Goal: Task Accomplishment & Management: Manage account settings

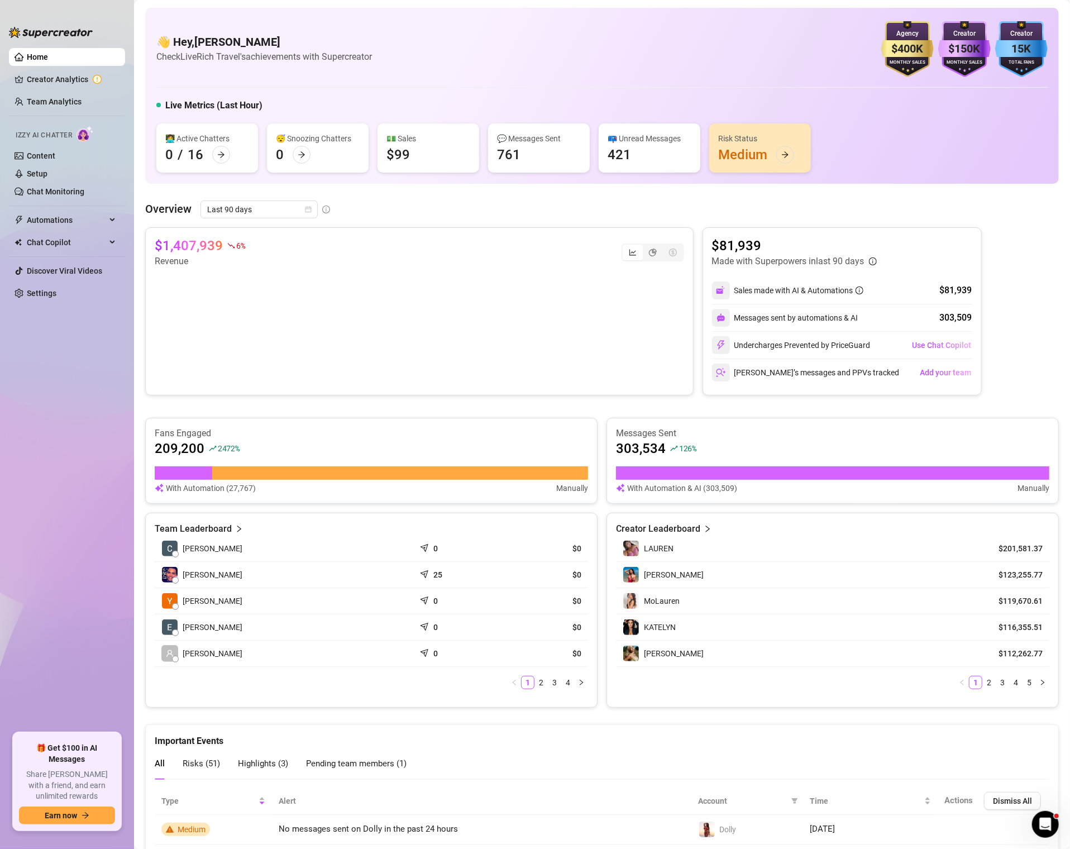
scroll to position [337, 0]
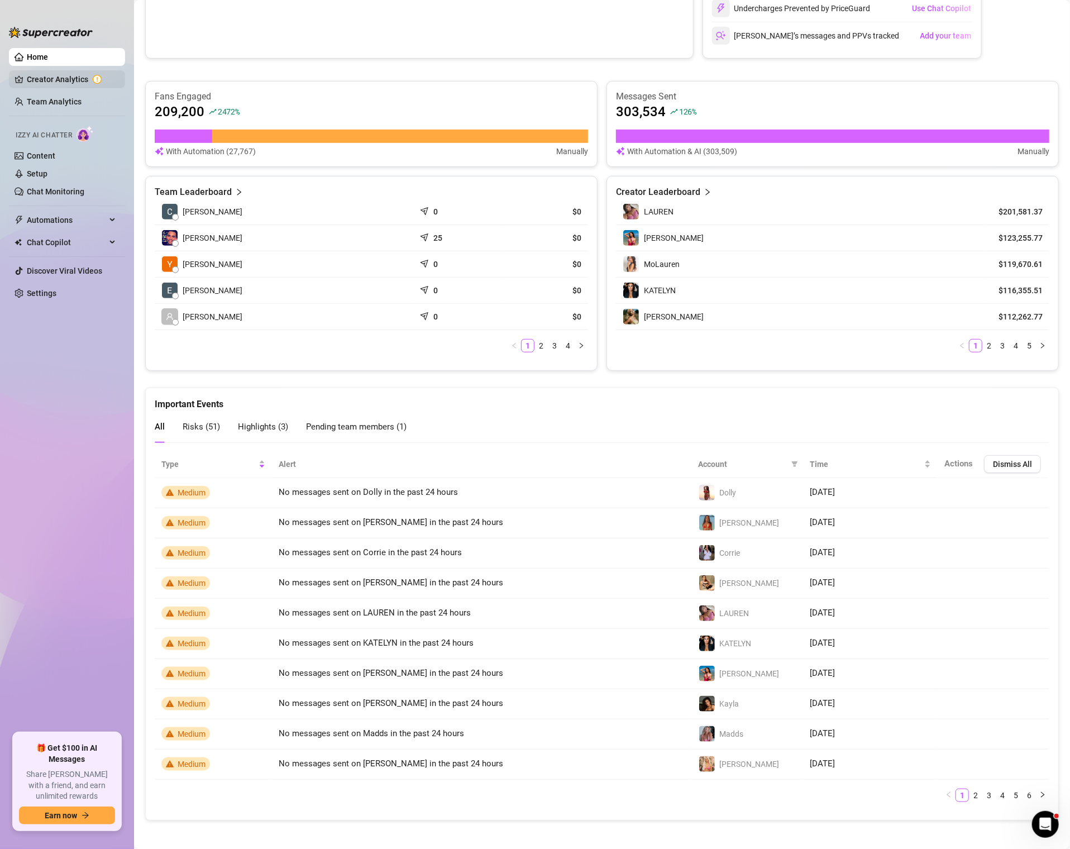
click at [58, 80] on link "Creator Analytics" at bounding box center [71, 79] width 89 height 18
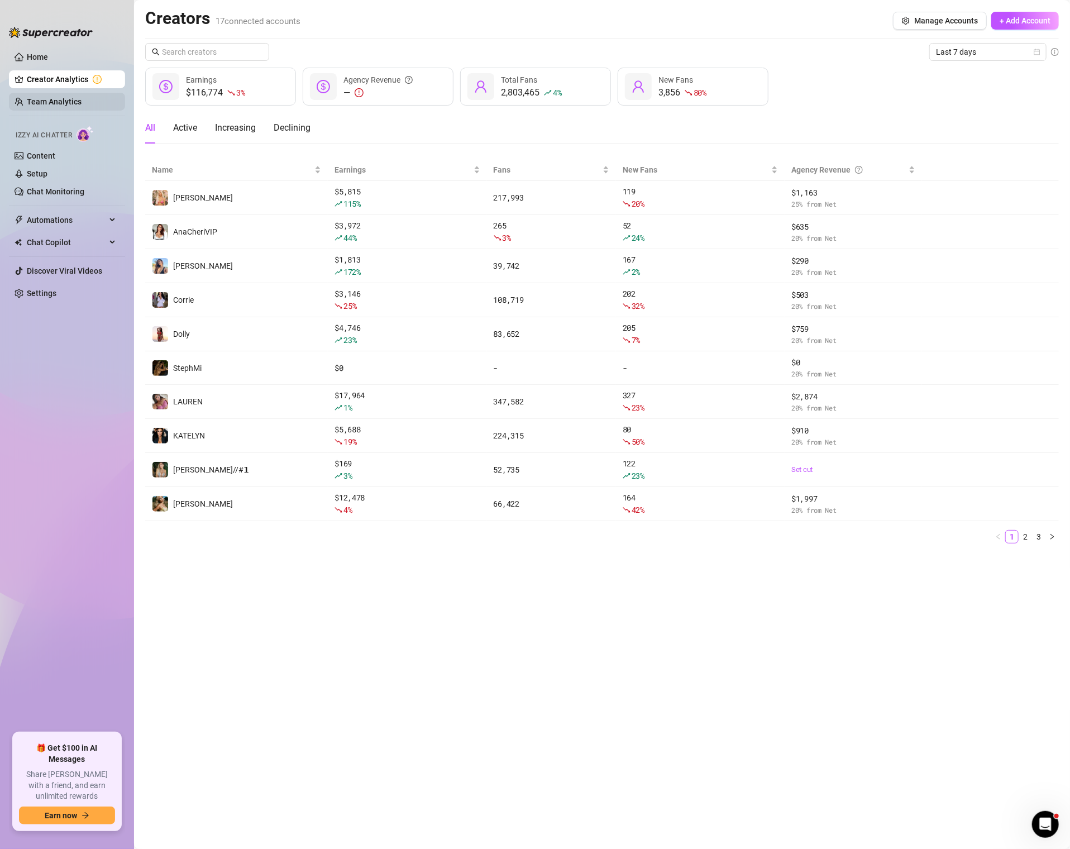
click at [34, 106] on link "Team Analytics" at bounding box center [54, 101] width 55 height 9
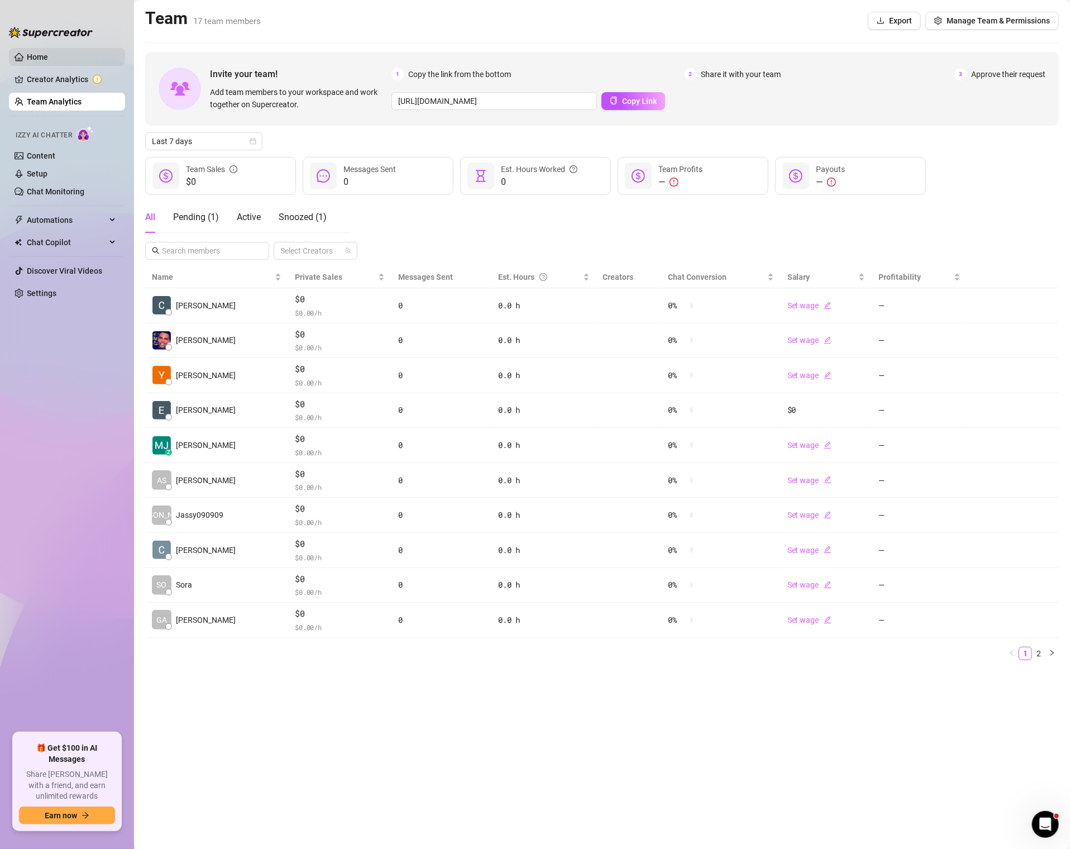
click at [47, 55] on link "Home" at bounding box center [37, 57] width 21 height 9
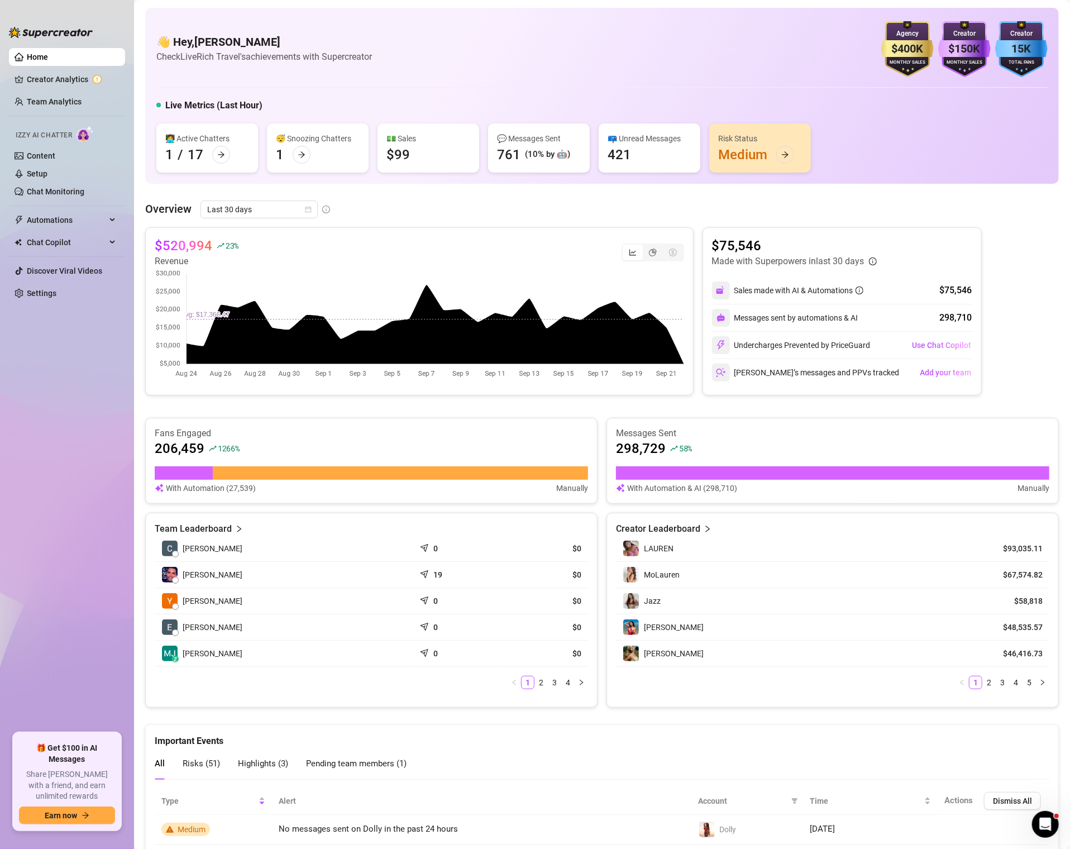
scroll to position [337, 0]
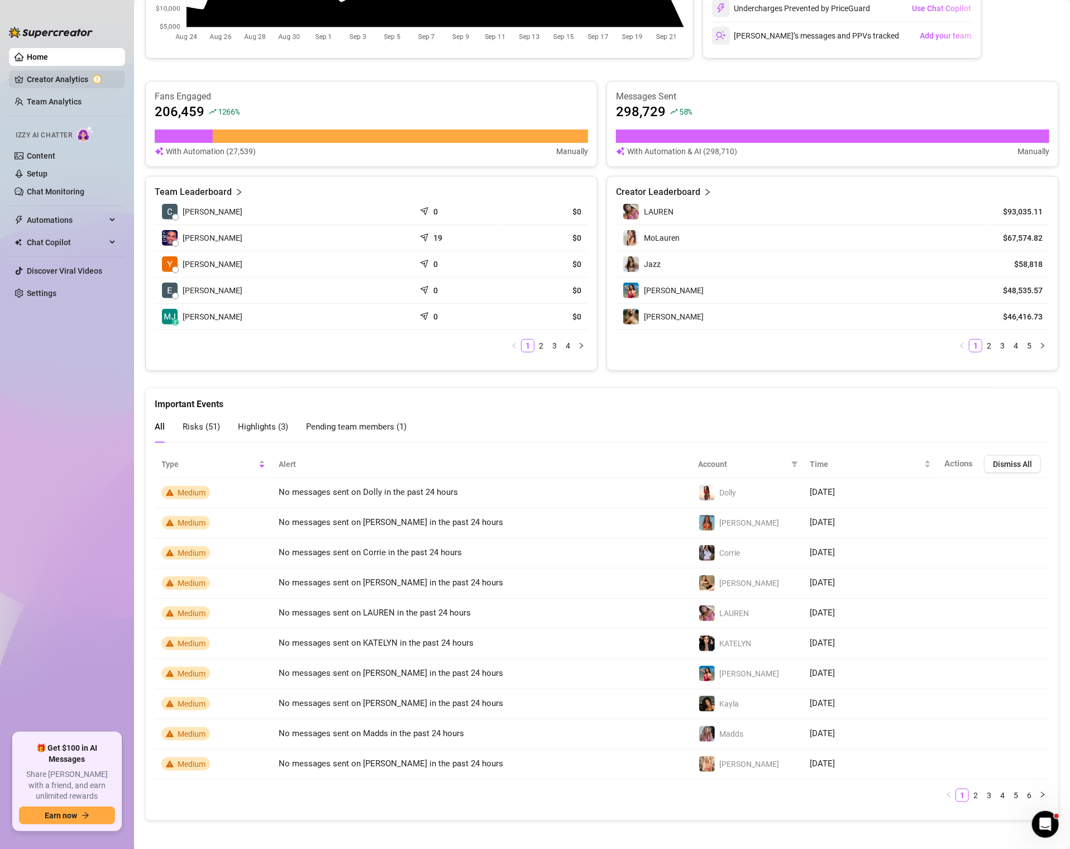
click at [45, 77] on link "Creator Analytics" at bounding box center [71, 79] width 89 height 18
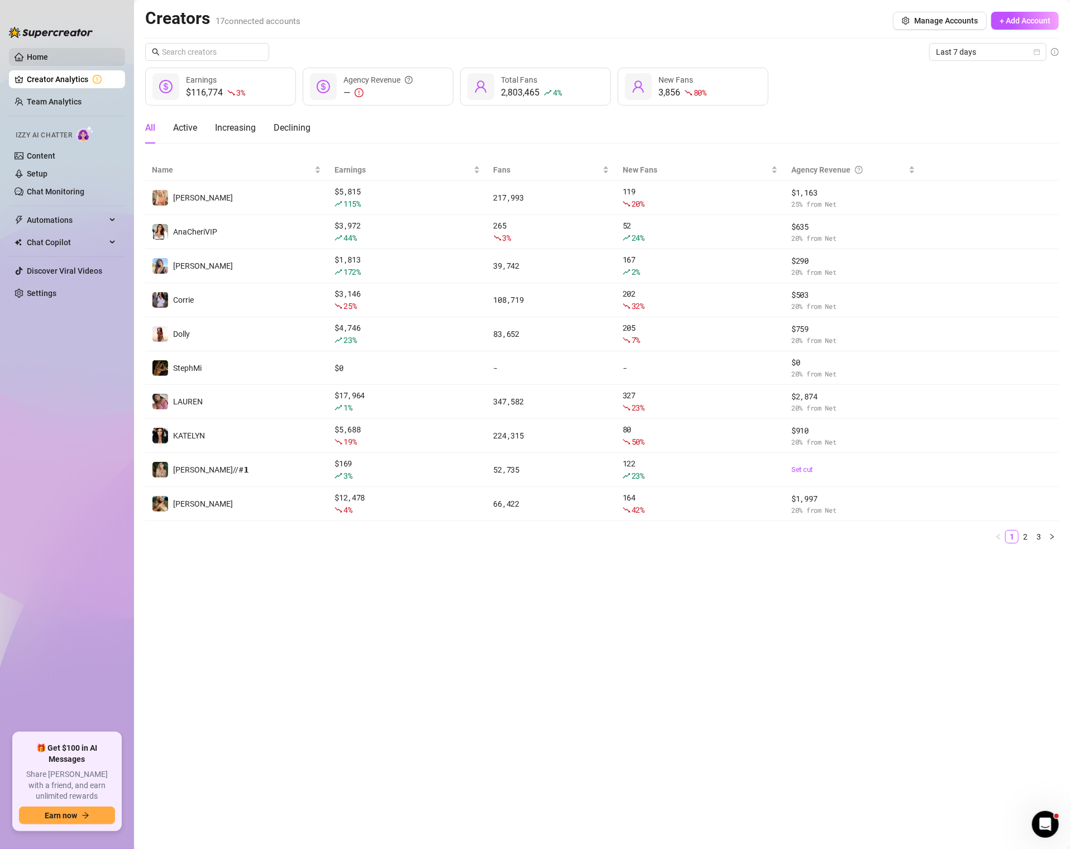
click at [48, 56] on link "Home" at bounding box center [37, 57] width 21 height 9
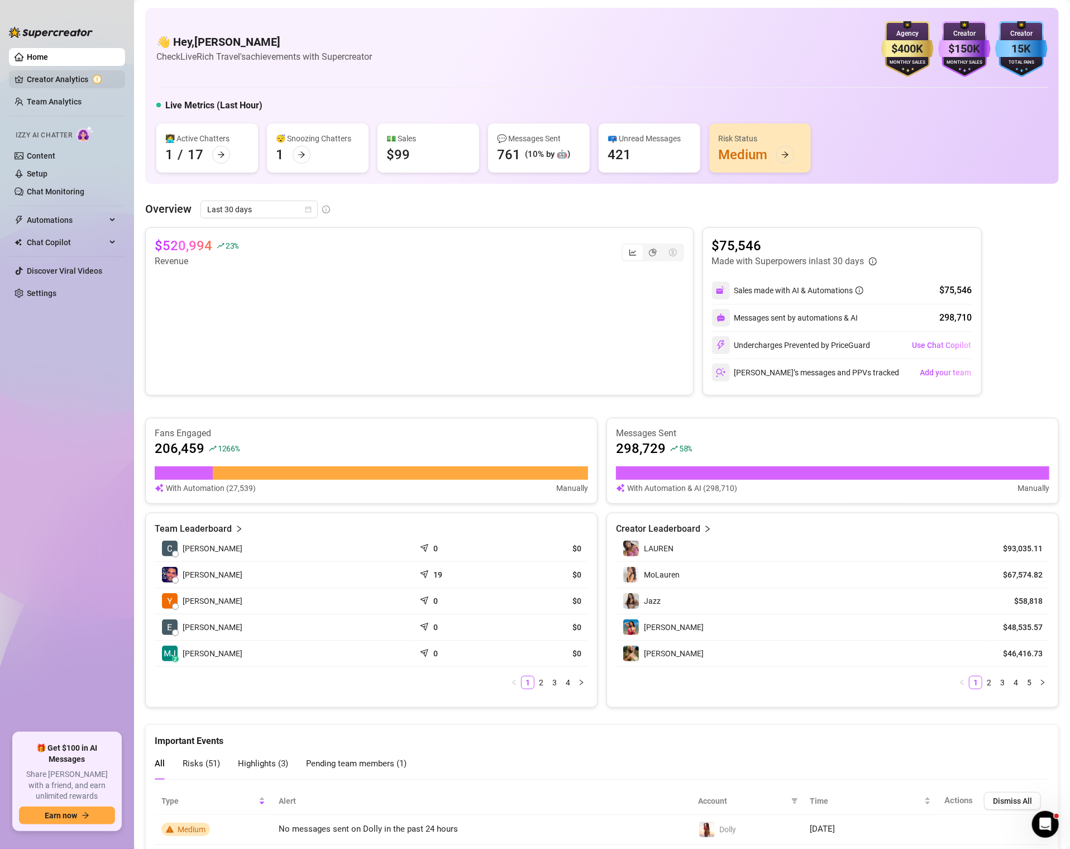
click at [97, 80] on link "Creator Analytics" at bounding box center [71, 79] width 89 height 18
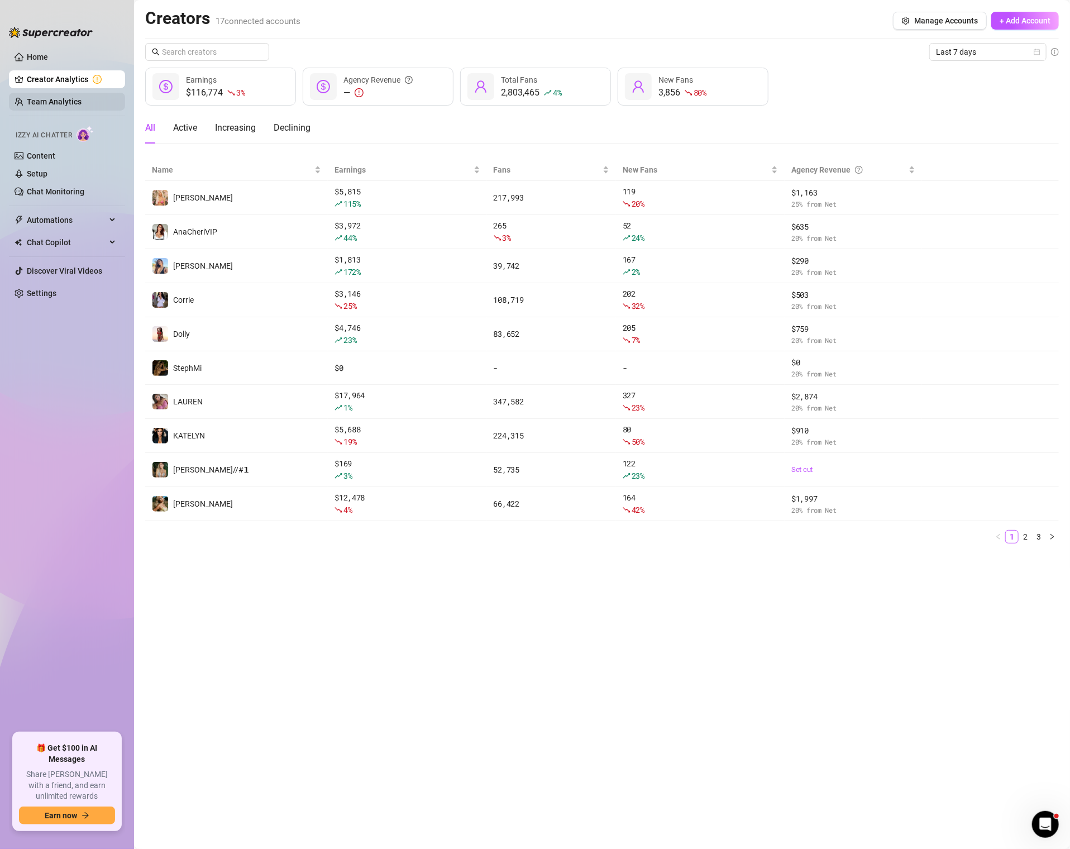
click at [55, 98] on link "Team Analytics" at bounding box center [54, 101] width 55 height 9
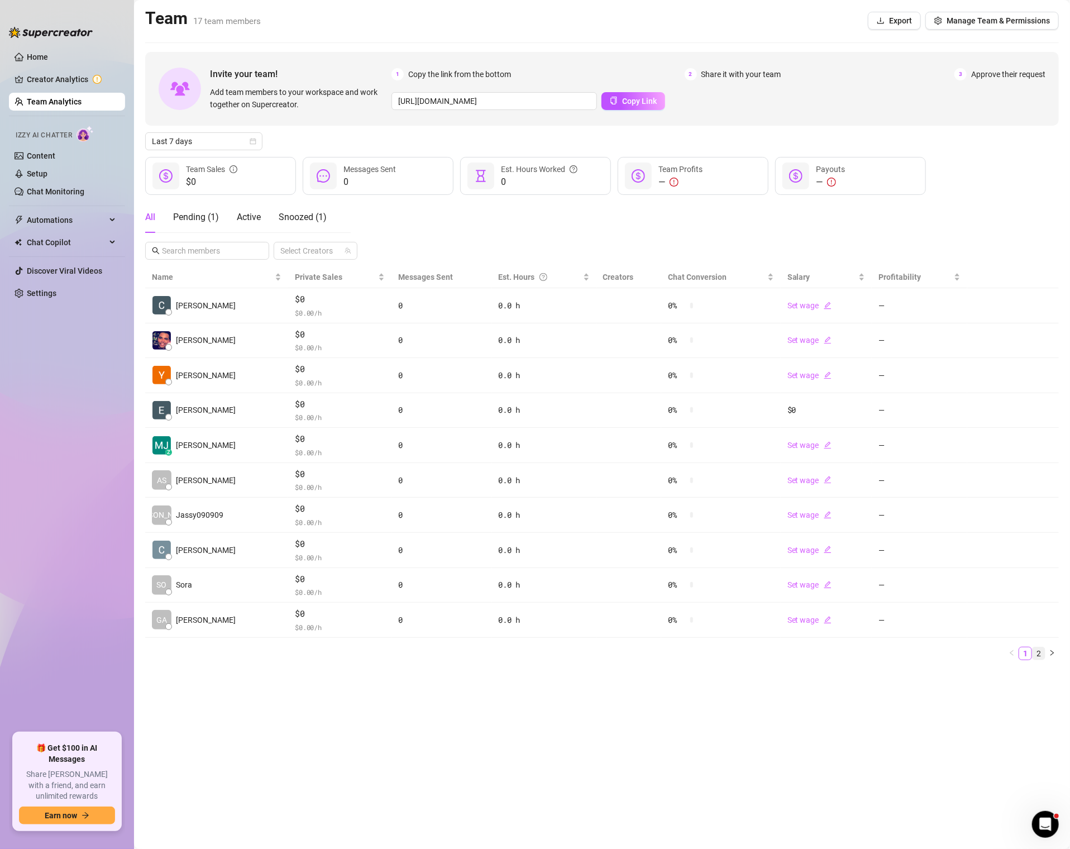
click at [1043, 648] on link "2" at bounding box center [1039, 654] width 12 height 12
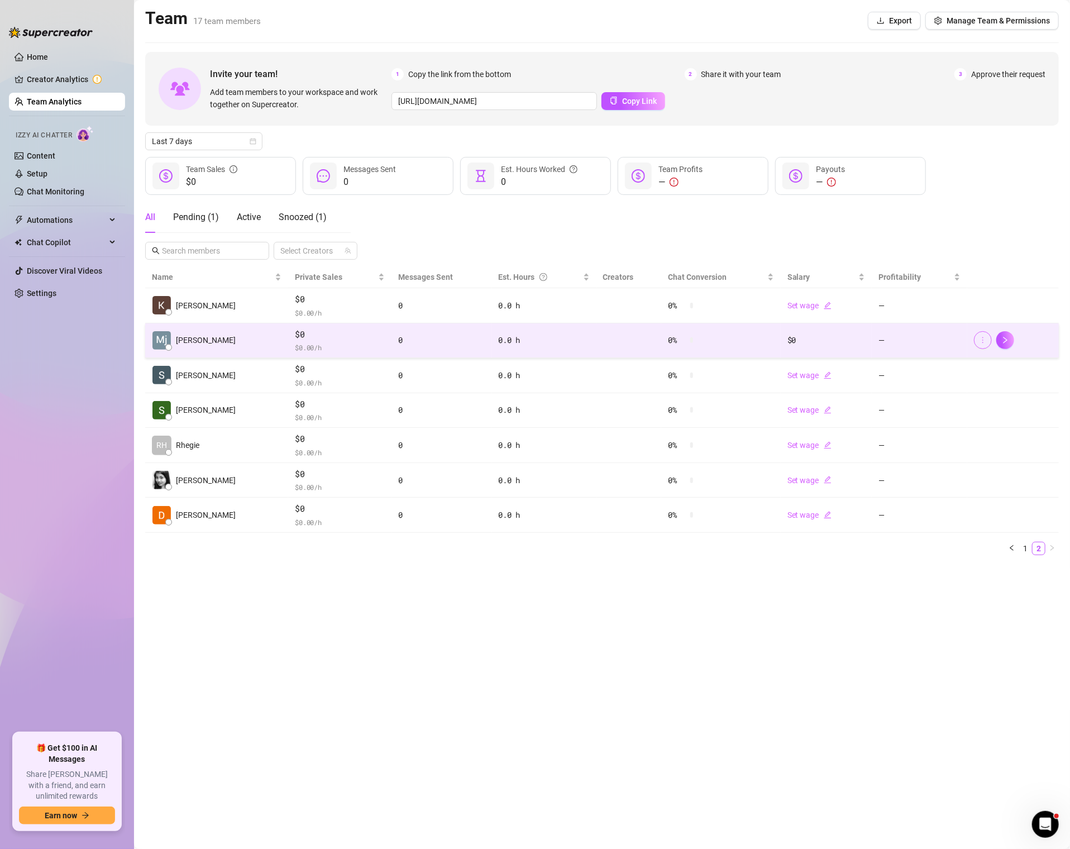
click at [983, 340] on icon "more" at bounding box center [983, 340] width 8 height 8
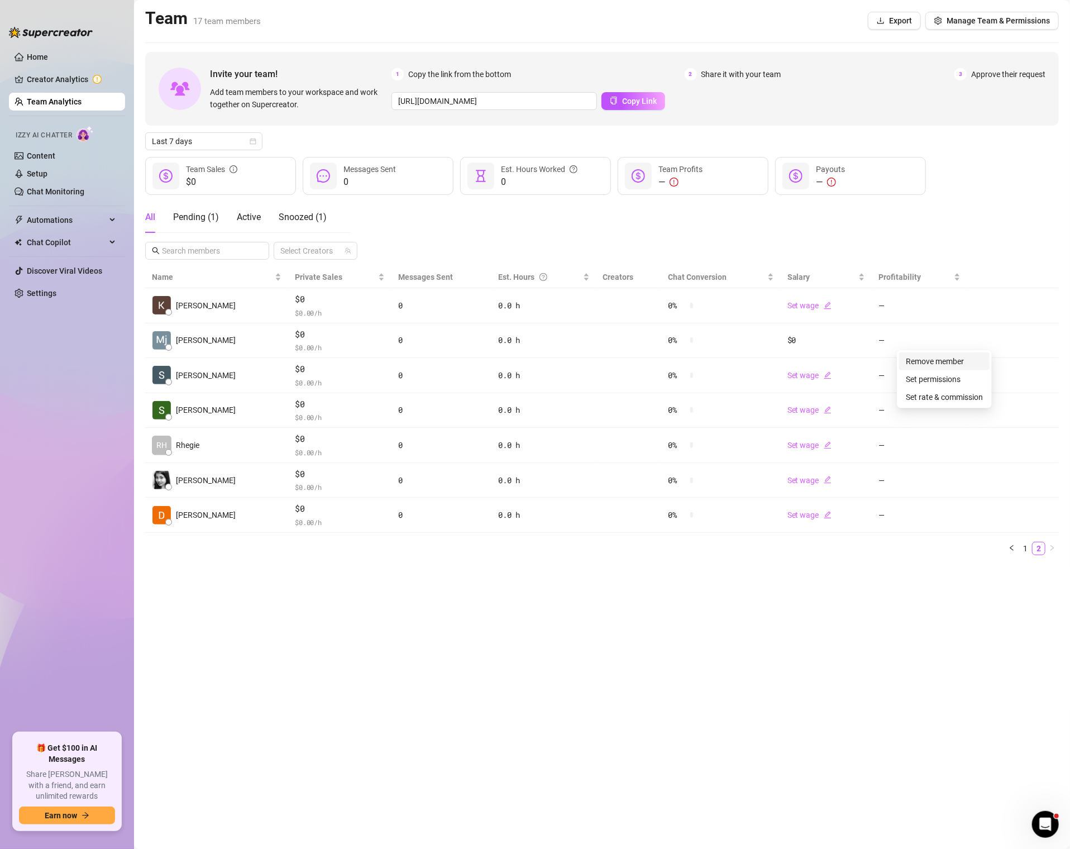
click at [964, 357] on link "Remove member" at bounding box center [935, 361] width 58 height 9
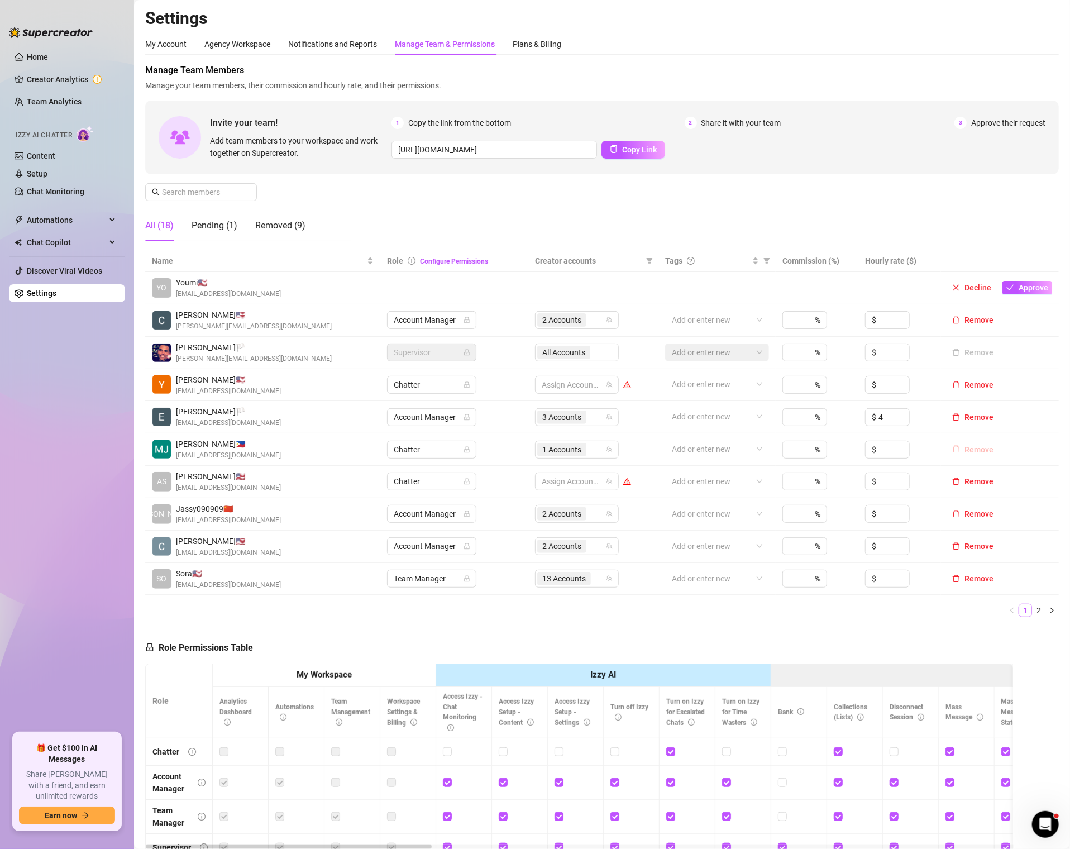
click at [986, 450] on span "Remove" at bounding box center [979, 449] width 29 height 9
click at [965, 446] on button "Remove" at bounding box center [973, 449] width 50 height 13
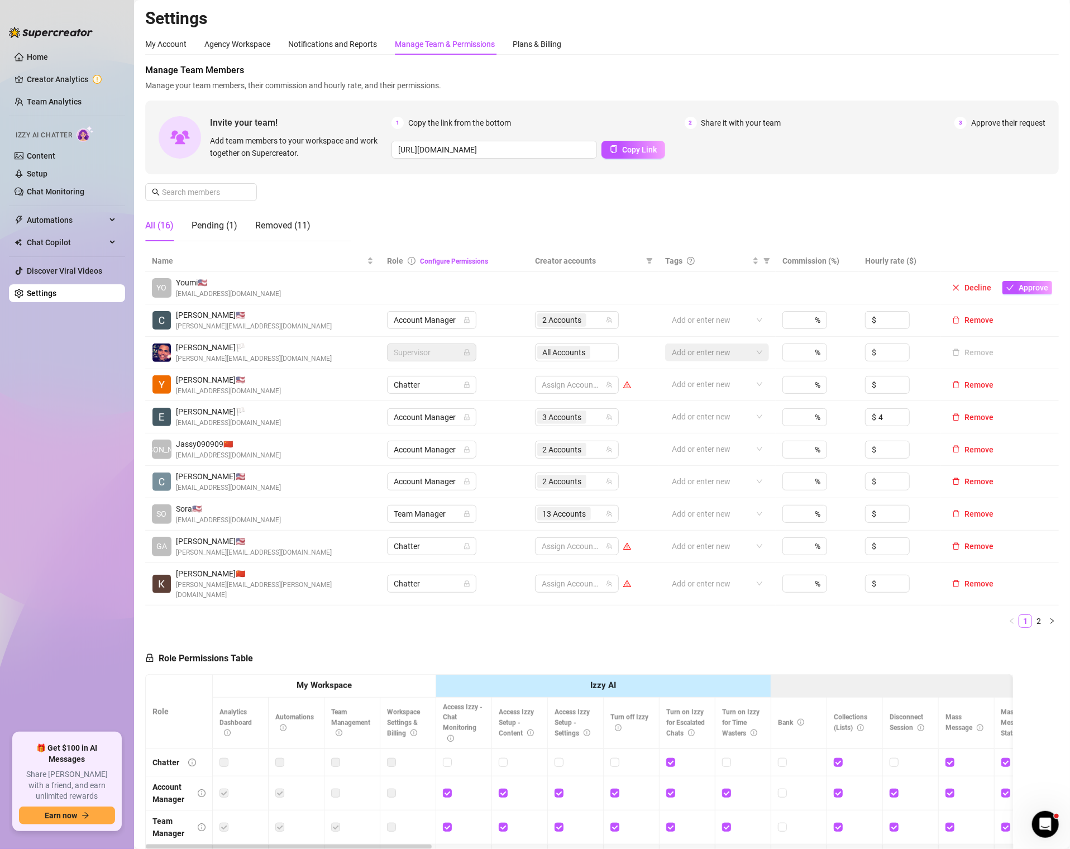
click at [591, 3] on main "Settings My Account Agency Workspace Notifications and Reports Manage Team & Pe…" at bounding box center [602, 503] width 936 height 1006
